Goal: Task Accomplishment & Management: Complete application form

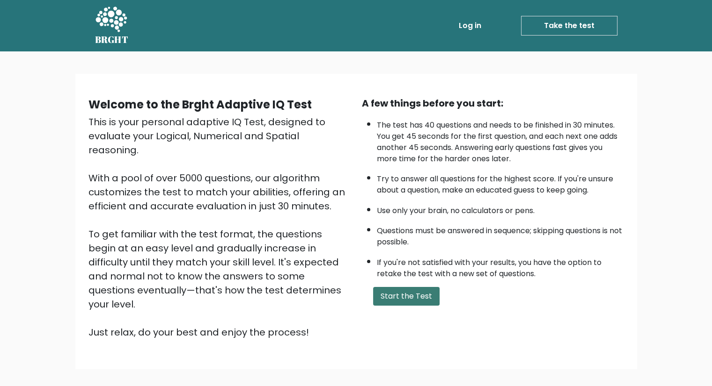
click at [386, 293] on button "Start the Test" at bounding box center [406, 296] width 66 height 19
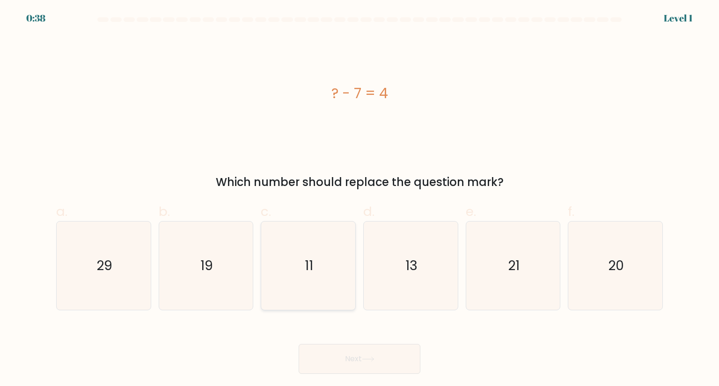
click at [271, 280] on icon "11" at bounding box center [308, 266] width 88 height 88
click at [359, 199] on input "c. 11" at bounding box center [359, 196] width 0 height 6
radio input "true"
click at [380, 369] on button "Next" at bounding box center [359, 359] width 122 height 30
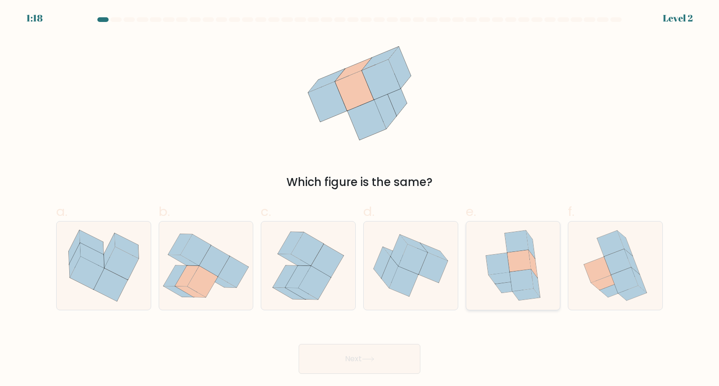
click at [503, 273] on icon at bounding box center [498, 265] width 24 height 22
click at [360, 199] on input "e." at bounding box center [359, 196] width 0 height 6
radio input "true"
click at [381, 362] on button "Next" at bounding box center [359, 359] width 122 height 30
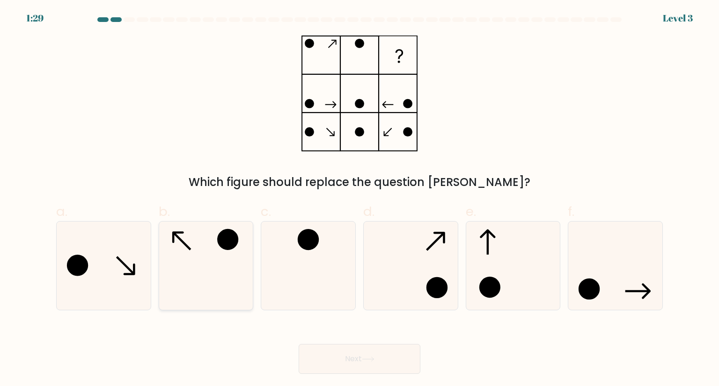
click at [187, 243] on icon at bounding box center [206, 266] width 88 height 88
click at [359, 199] on input "b." at bounding box center [359, 196] width 0 height 6
radio input "true"
click at [330, 362] on button "Next" at bounding box center [359, 359] width 122 height 30
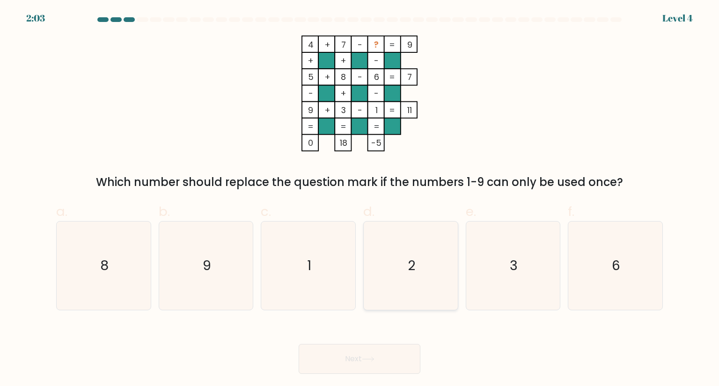
click at [392, 277] on icon "2" at bounding box center [410, 266] width 88 height 88
click at [360, 199] on input "d. 2" at bounding box center [359, 196] width 0 height 6
radio input "true"
click at [376, 365] on button "Next" at bounding box center [359, 359] width 122 height 30
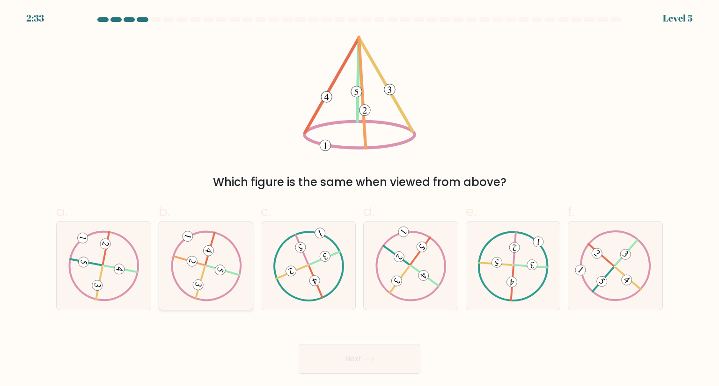
click at [233, 252] on icon at bounding box center [205, 266] width 71 height 71
click at [359, 199] on input "b." at bounding box center [359, 196] width 0 height 6
radio input "true"
click at [322, 347] on button "Next" at bounding box center [359, 359] width 122 height 30
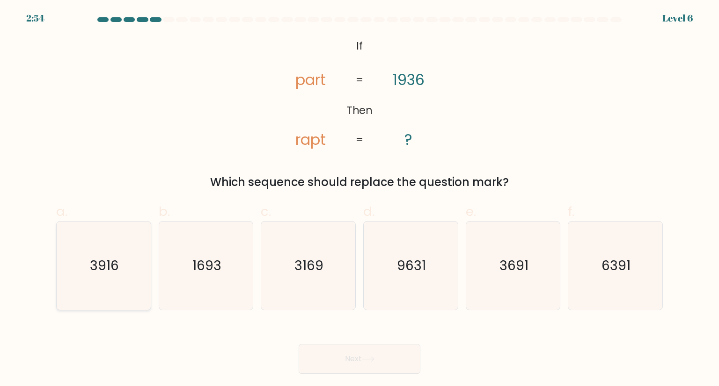
click at [113, 271] on text "3916" at bounding box center [104, 265] width 29 height 19
click at [359, 199] on input "a. 3916" at bounding box center [359, 196] width 0 height 6
radio input "true"
click at [400, 354] on button "Next" at bounding box center [359, 359] width 122 height 30
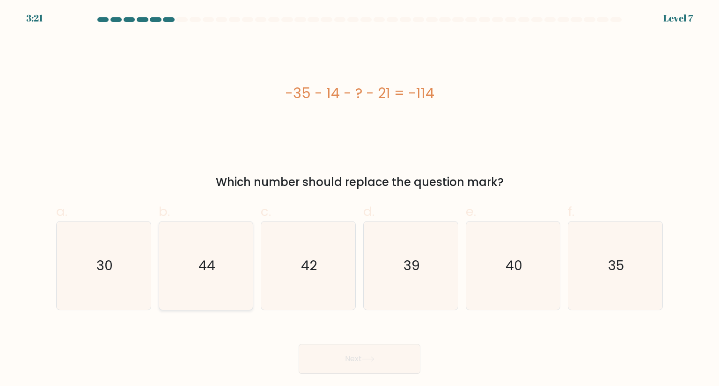
click at [240, 301] on icon "44" at bounding box center [206, 266] width 88 height 88
click at [359, 199] on input "b. 44" at bounding box center [359, 196] width 0 height 6
radio input "true"
click at [346, 357] on button "Next" at bounding box center [359, 359] width 122 height 30
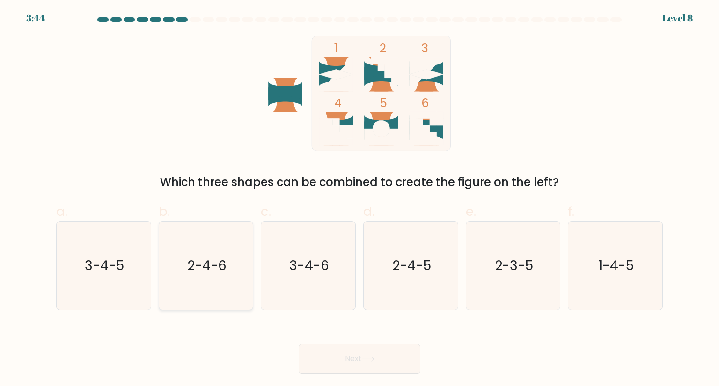
click at [213, 272] on text "2-4-6" at bounding box center [206, 265] width 39 height 19
click at [359, 199] on input "b. 2-4-6" at bounding box center [359, 196] width 0 height 6
radio input "true"
click at [369, 370] on button "Next" at bounding box center [359, 359] width 122 height 30
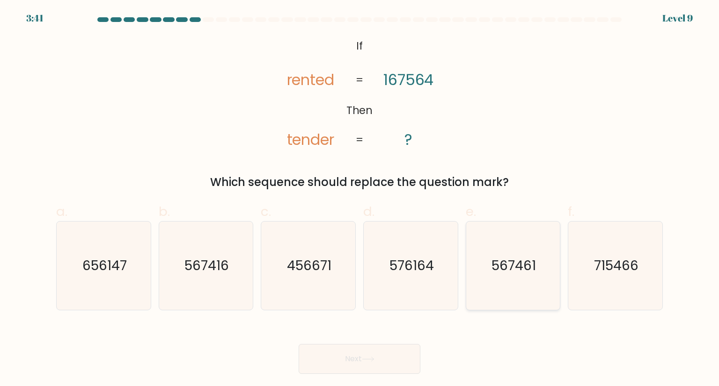
click at [494, 264] on text "567461" at bounding box center [513, 265] width 44 height 19
click at [360, 199] on input "e. 567461" at bounding box center [359, 196] width 0 height 6
radio input "true"
click at [409, 358] on button "Next" at bounding box center [359, 359] width 122 height 30
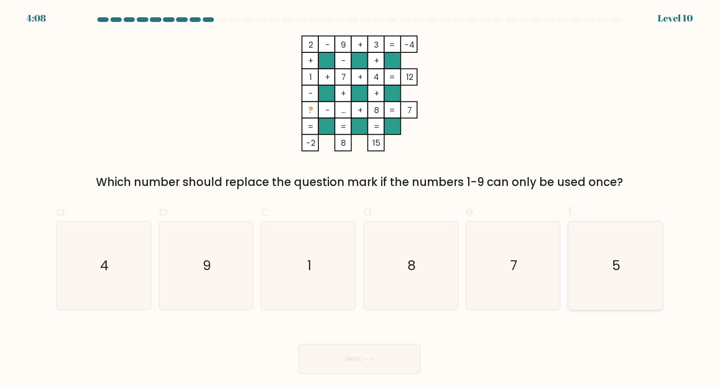
click at [632, 272] on icon "5" at bounding box center [615, 266] width 88 height 88
click at [360, 199] on input "f. 5" at bounding box center [359, 196] width 0 height 6
radio input "true"
click at [326, 362] on button "Next" at bounding box center [359, 359] width 122 height 30
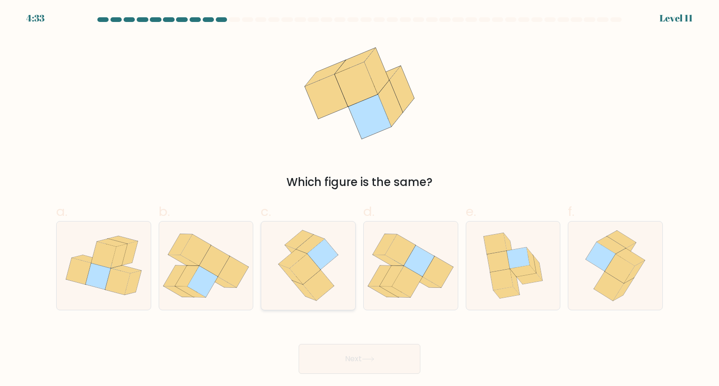
click at [314, 298] on icon at bounding box center [318, 285] width 31 height 30
click at [359, 199] on input "c." at bounding box center [359, 196] width 0 height 6
radio input "true"
click at [385, 357] on button "Next" at bounding box center [359, 359] width 122 height 30
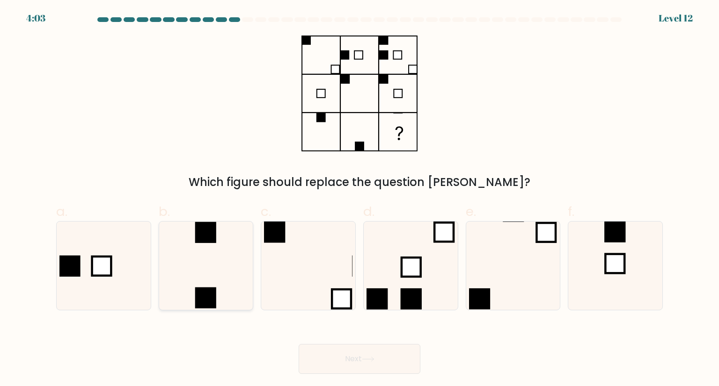
click at [207, 277] on icon at bounding box center [206, 266] width 88 height 88
click at [359, 199] on input "b." at bounding box center [359, 196] width 0 height 6
radio input "true"
click at [385, 366] on button "Next" at bounding box center [359, 359] width 122 height 30
